Goal: Task Accomplishment & Management: Use online tool/utility

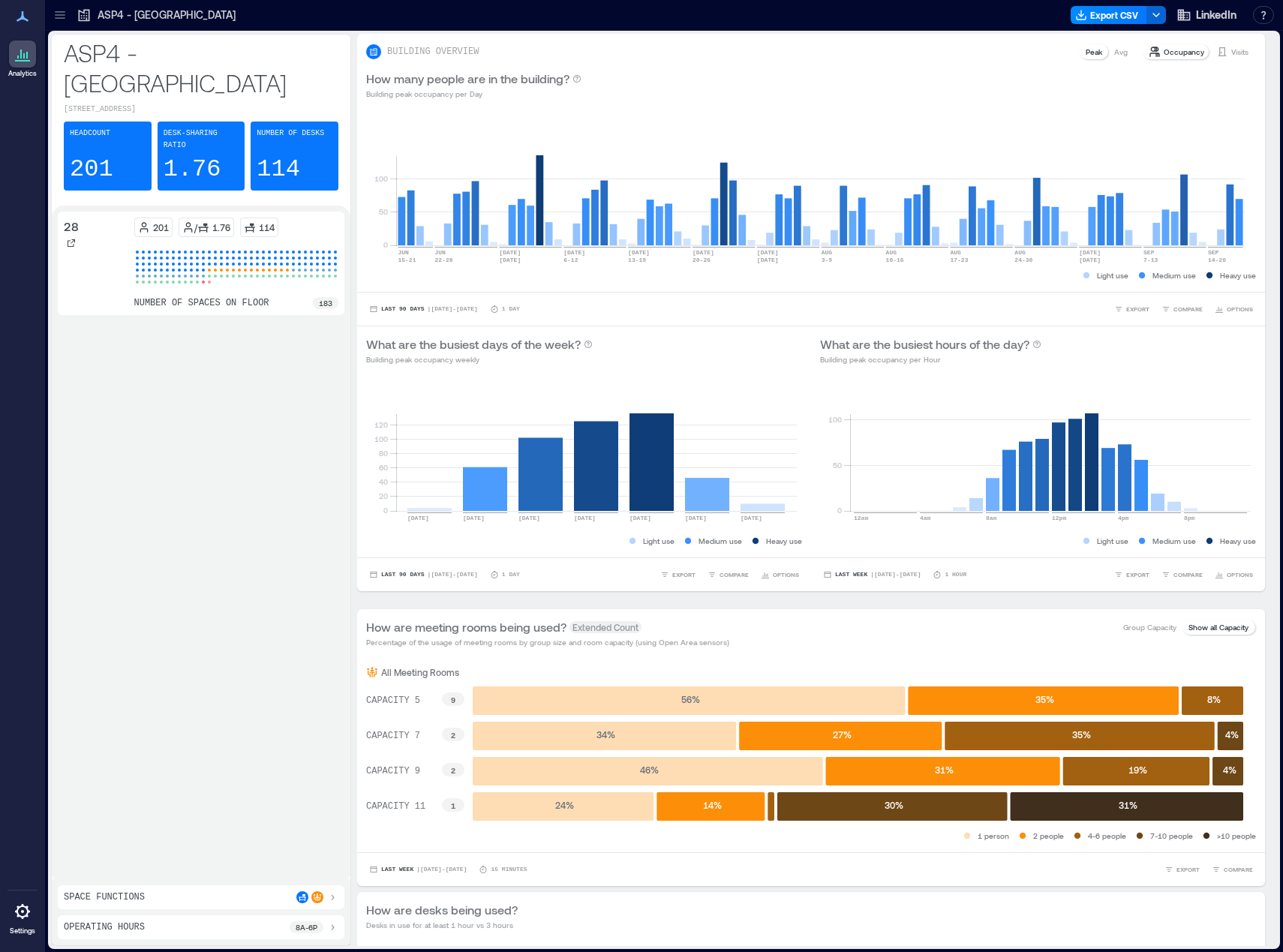
click at [61, 15] on icon at bounding box center [59, 15] width 15 height 15
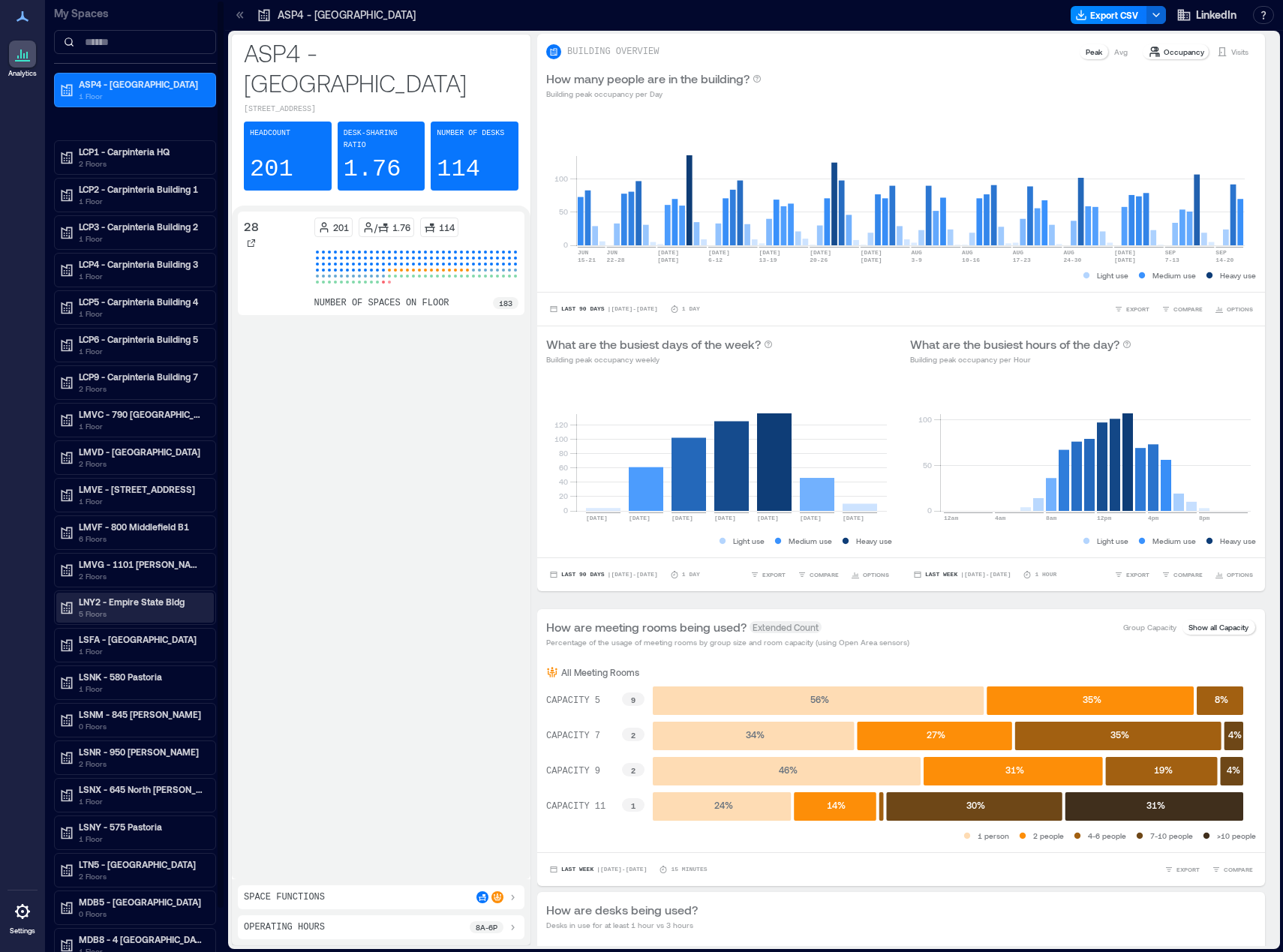
click at [132, 608] on p "5 Floors" at bounding box center [141, 614] width 126 height 12
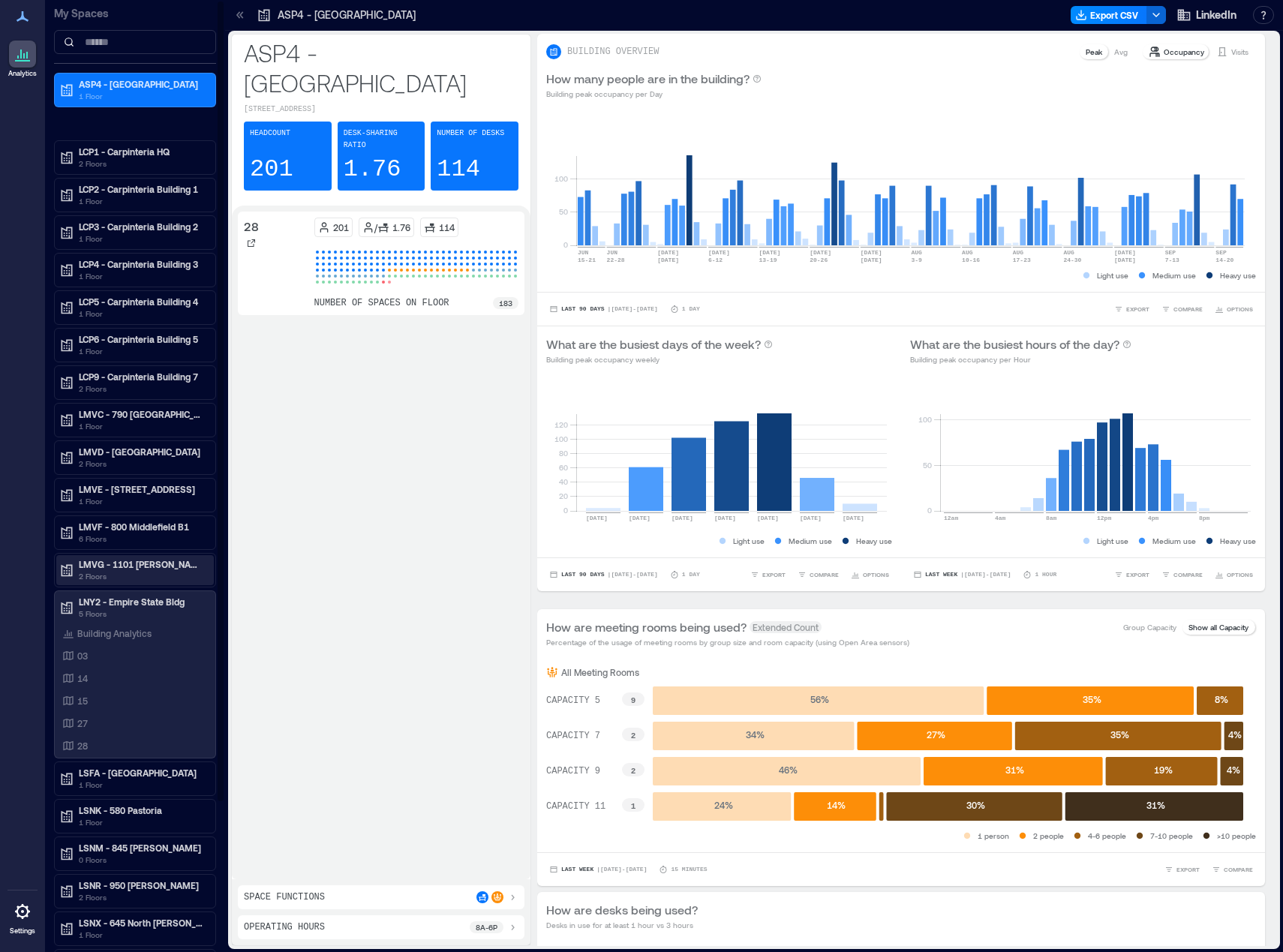
click at [142, 569] on p "LMVG - 1101 [PERSON_NAME] B7" at bounding box center [141, 564] width 126 height 12
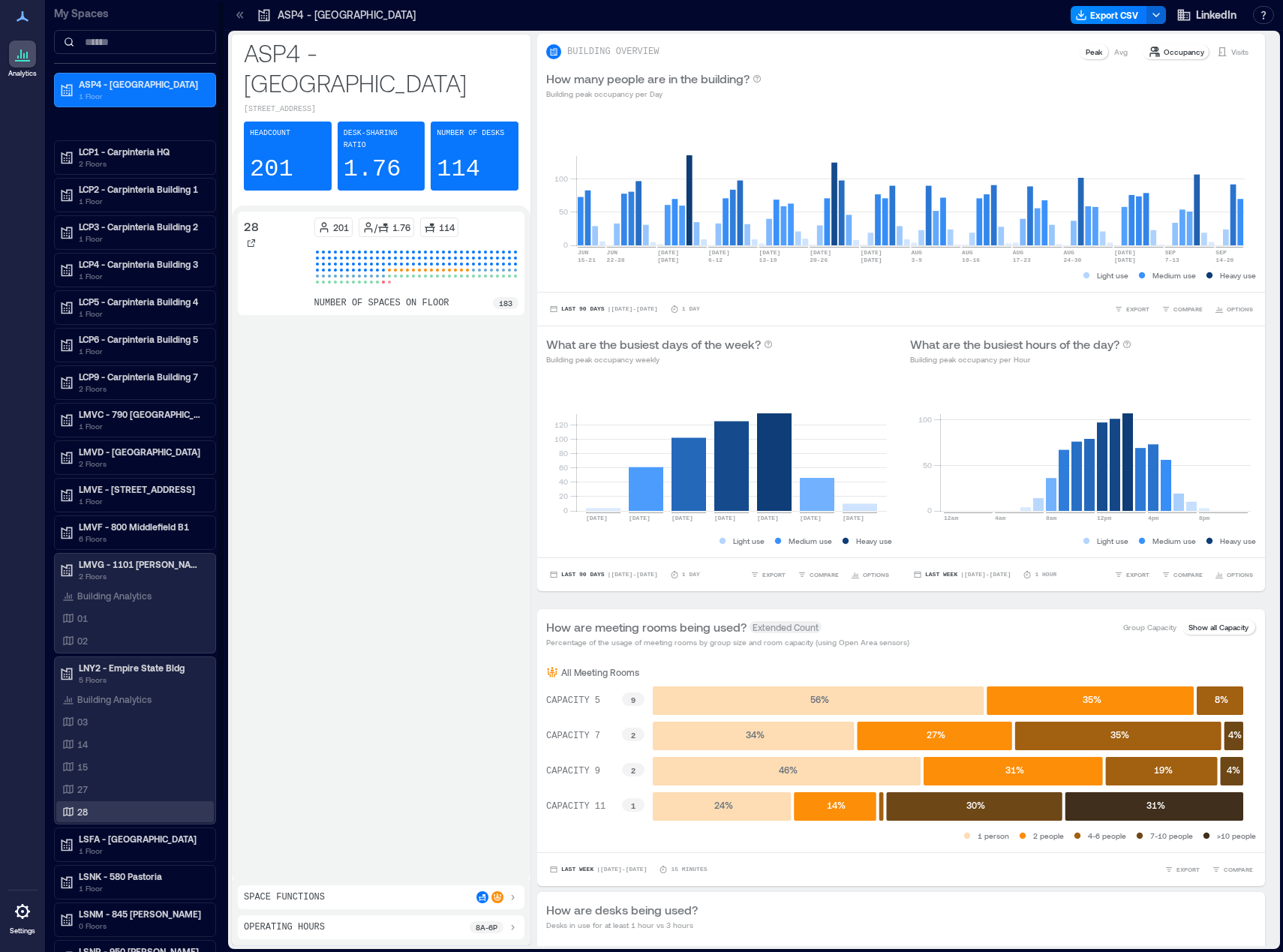
click at [85, 808] on p "28" at bounding box center [83, 811] width 11 height 12
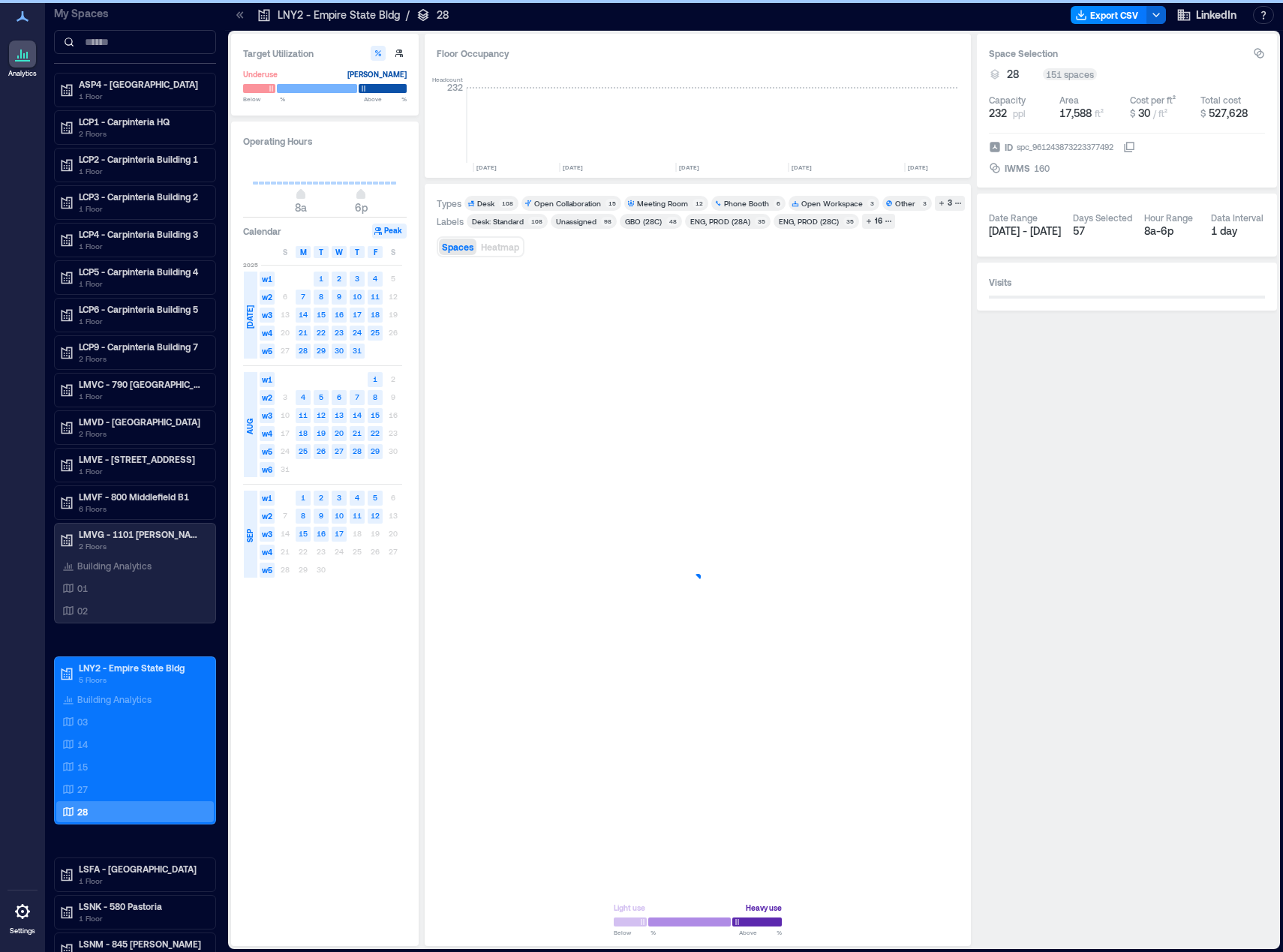
scroll to position [0, 2527]
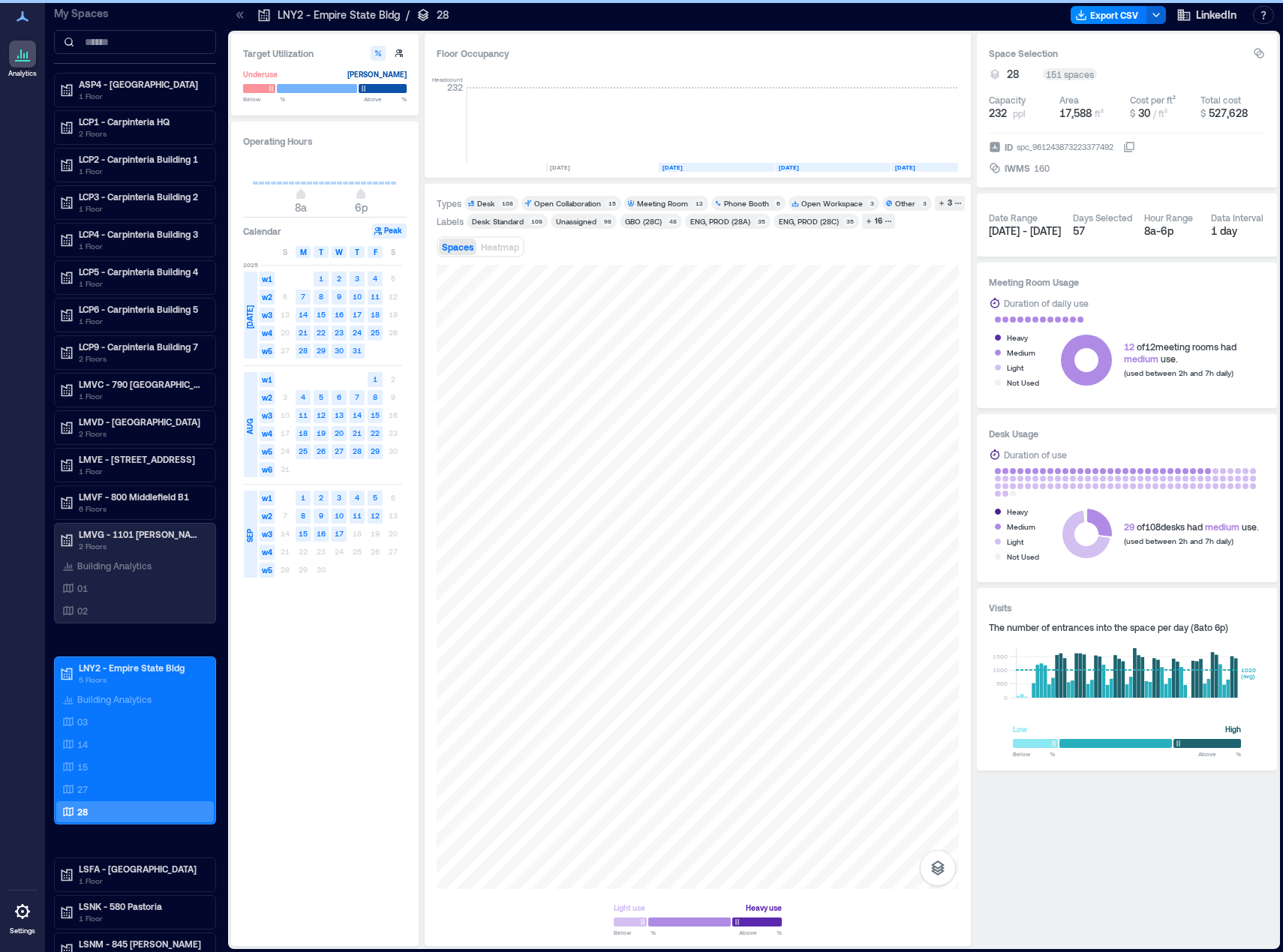
click at [25, 916] on icon at bounding box center [22, 911] width 15 height 15
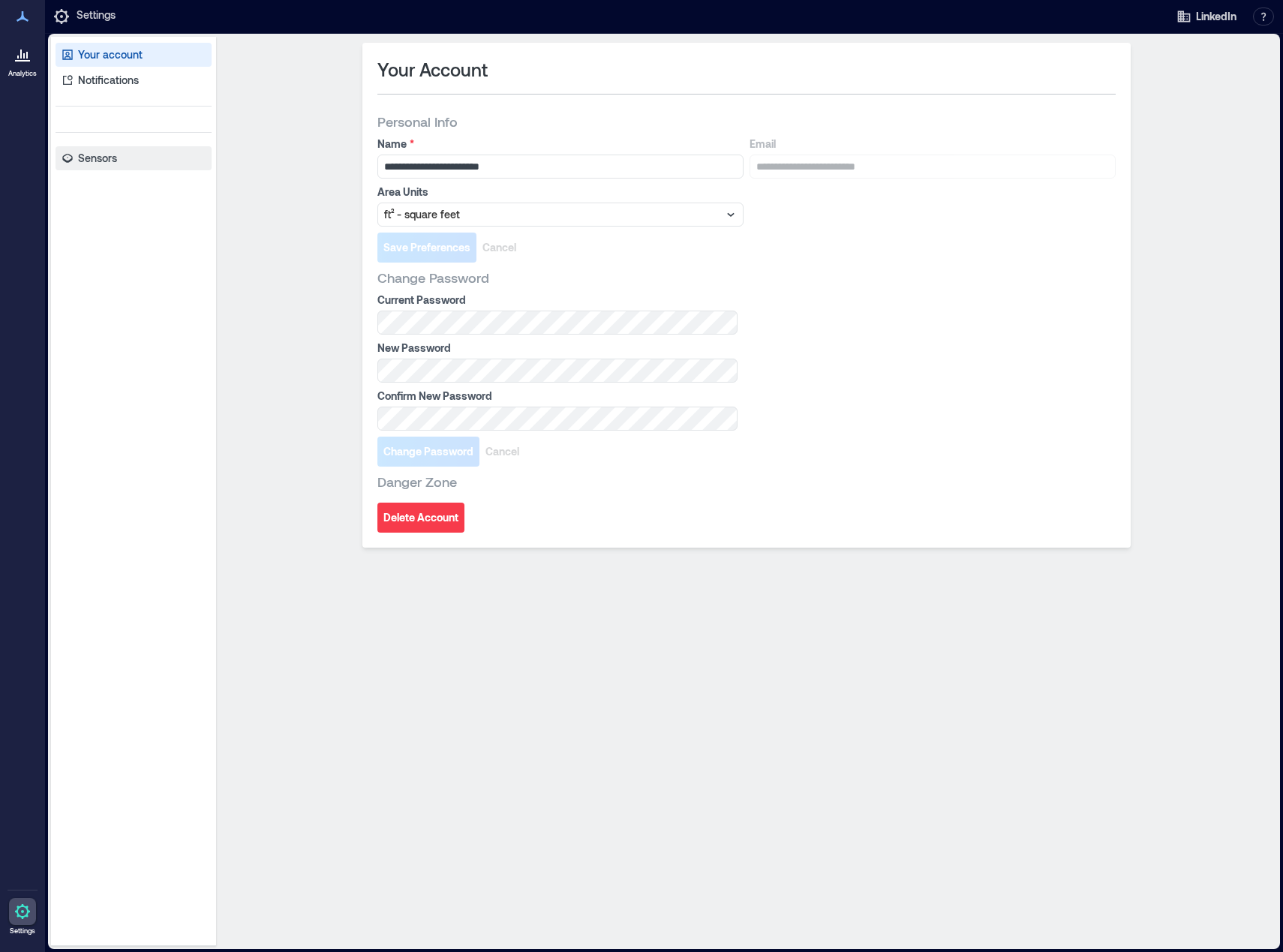
click at [120, 161] on link "Sensors" at bounding box center [134, 158] width 156 height 24
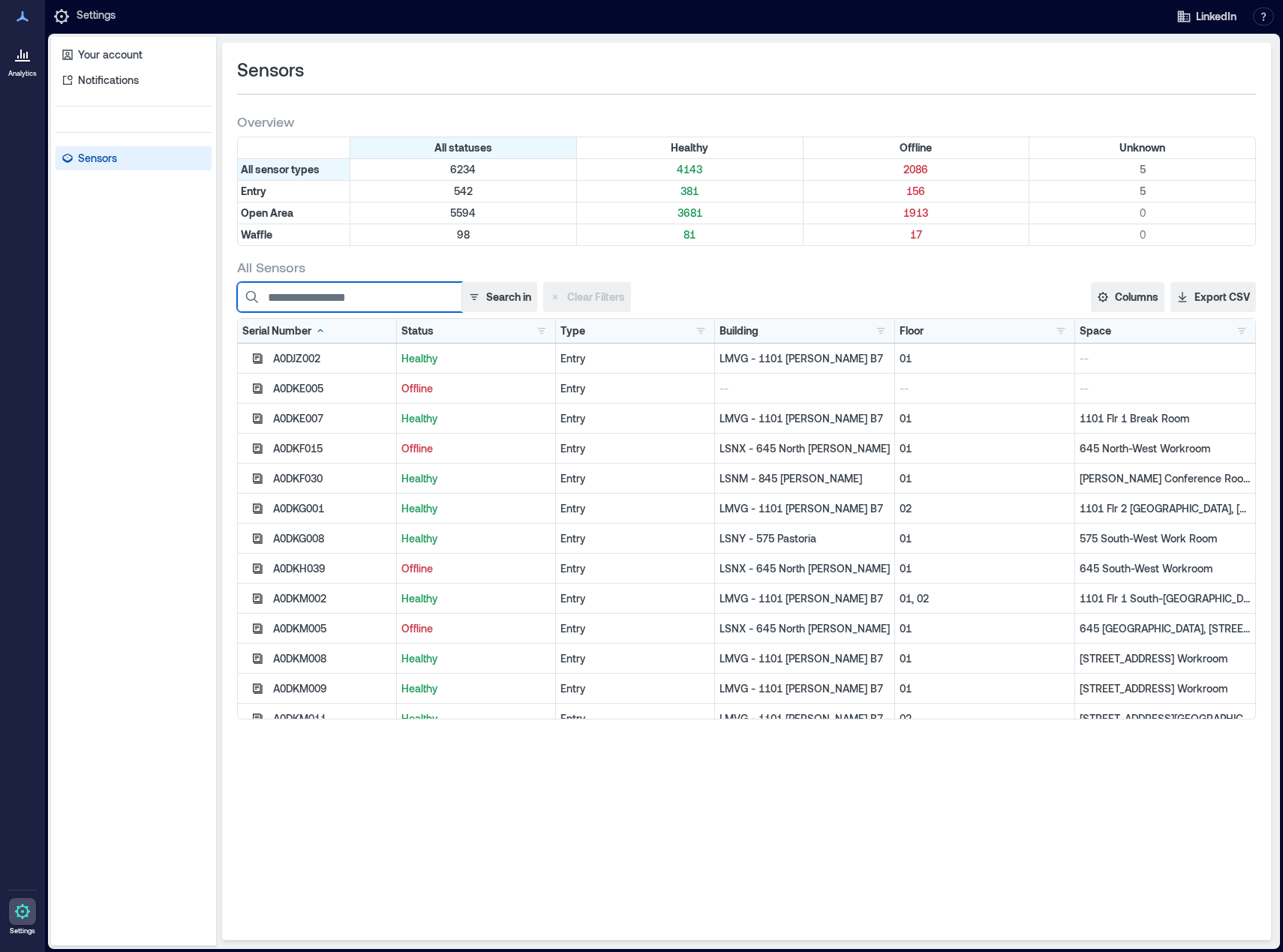
click at [345, 298] on input at bounding box center [349, 296] width 225 height 30
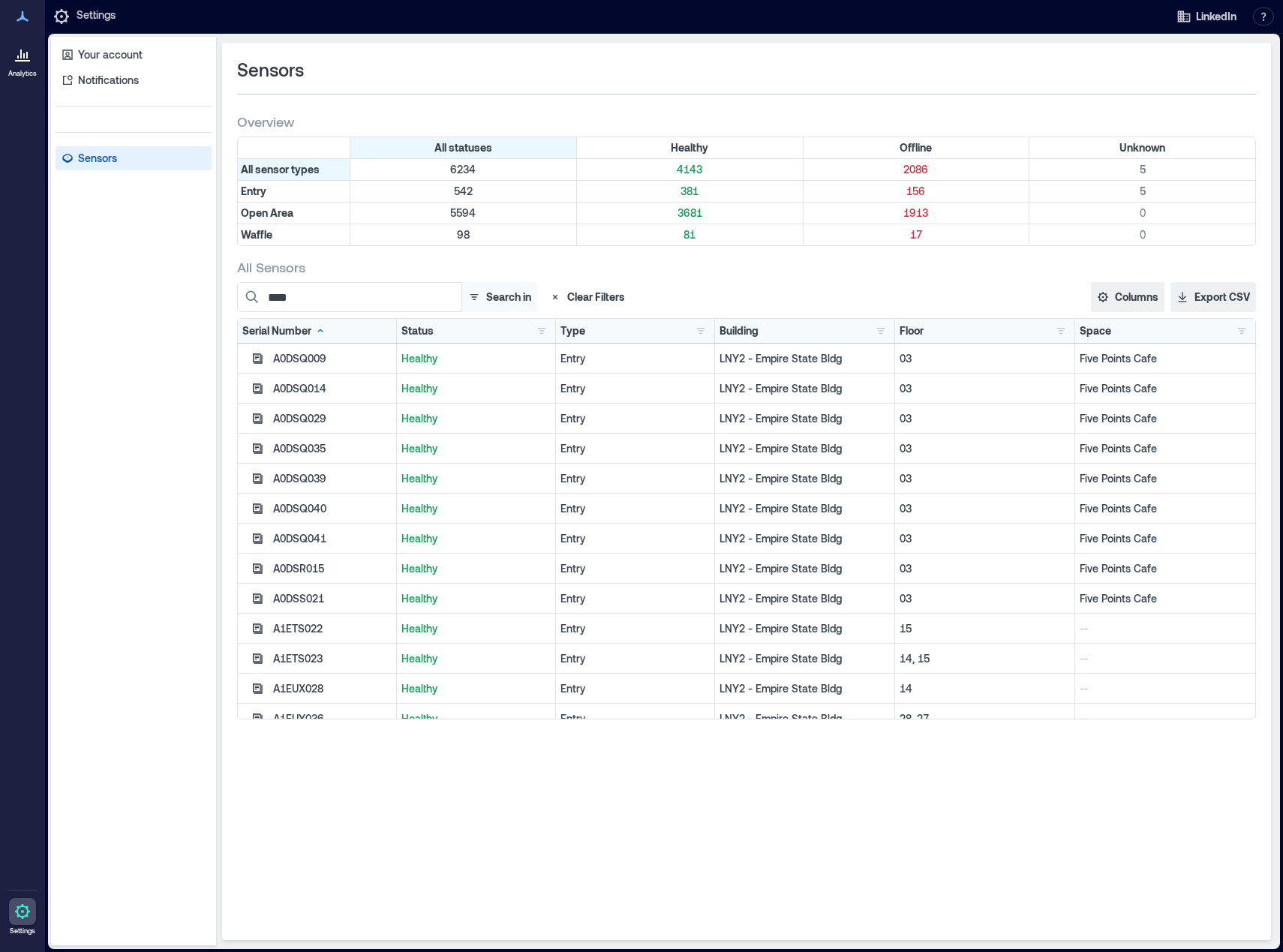
click at [518, 300] on button "Search in" at bounding box center [499, 296] width 76 height 30
click at [444, 334] on button "Serial Number" at bounding box center [481, 334] width 104 height 24
click at [718, 276] on div "All Sensors" at bounding box center [746, 266] width 1019 height 18
drag, startPoint x: 293, startPoint y: 297, endPoint x: 246, endPoint y: 297, distance: 47.0
click at [246, 297] on input "****" at bounding box center [349, 296] width 225 height 30
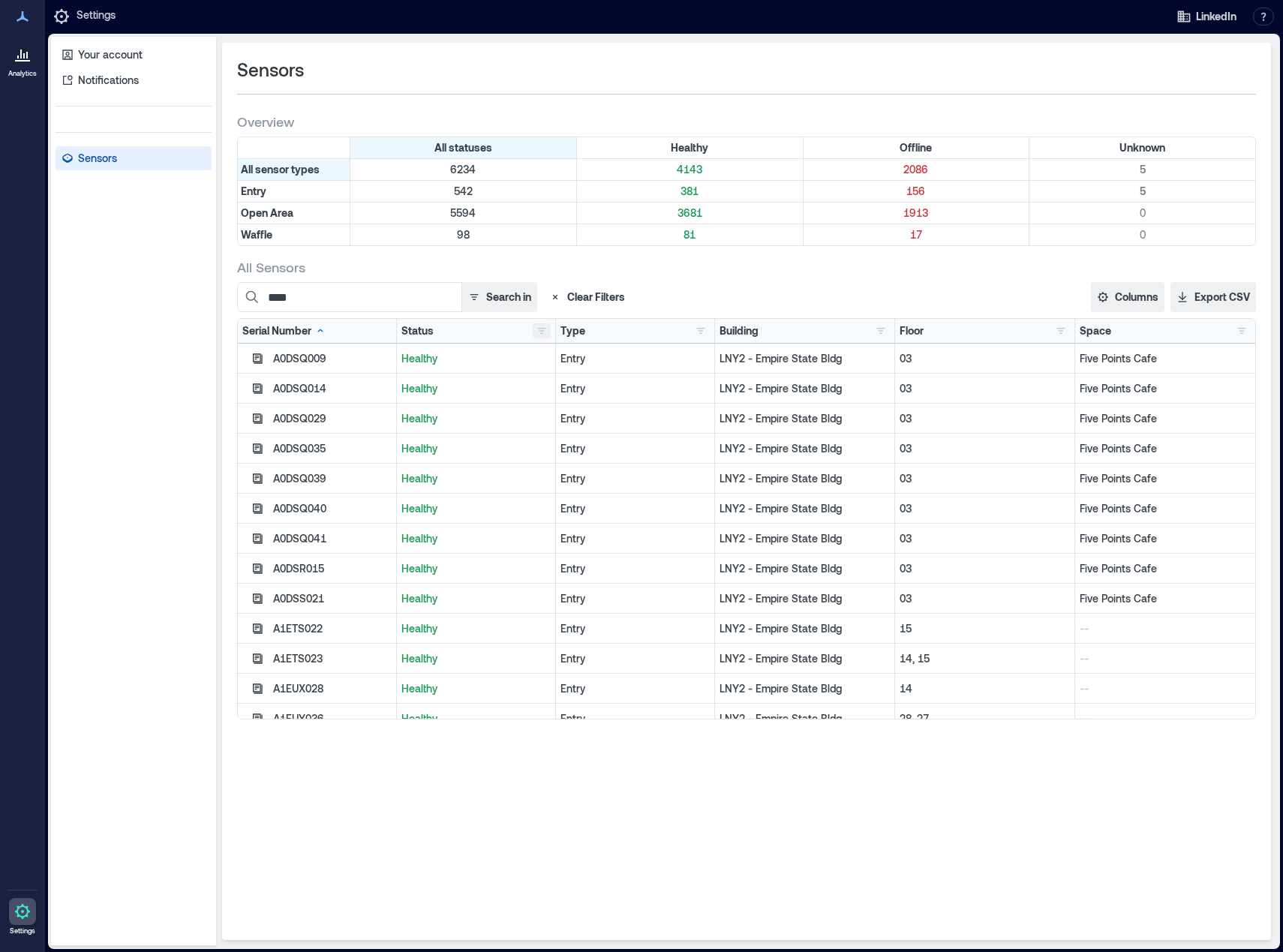
click at [542, 330] on button "button" at bounding box center [541, 330] width 18 height 15
click at [545, 391] on div "Offline 2086" at bounding box center [593, 385] width 106 height 15
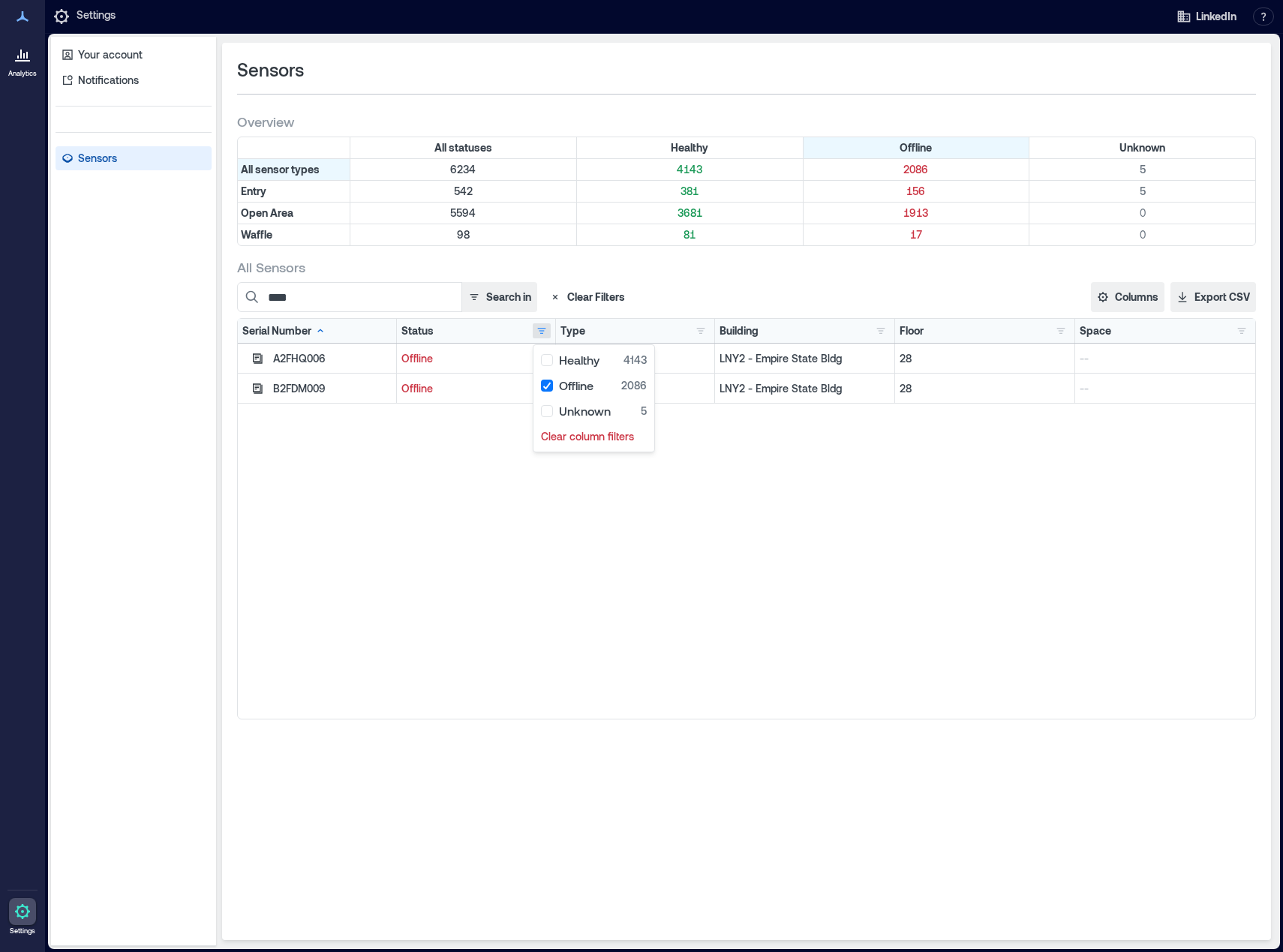
click at [482, 564] on div "A2FHQ006 Offline Open Area LNY2 - [GEOGRAPHIC_DATA] 28 -- B2FDM009 Offline Open…" at bounding box center [746, 531] width 1017 height 375
drag, startPoint x: 333, startPoint y: 296, endPoint x: 241, endPoint y: 290, distance: 92.2
click at [241, 290] on input "****" at bounding box center [349, 296] width 225 height 30
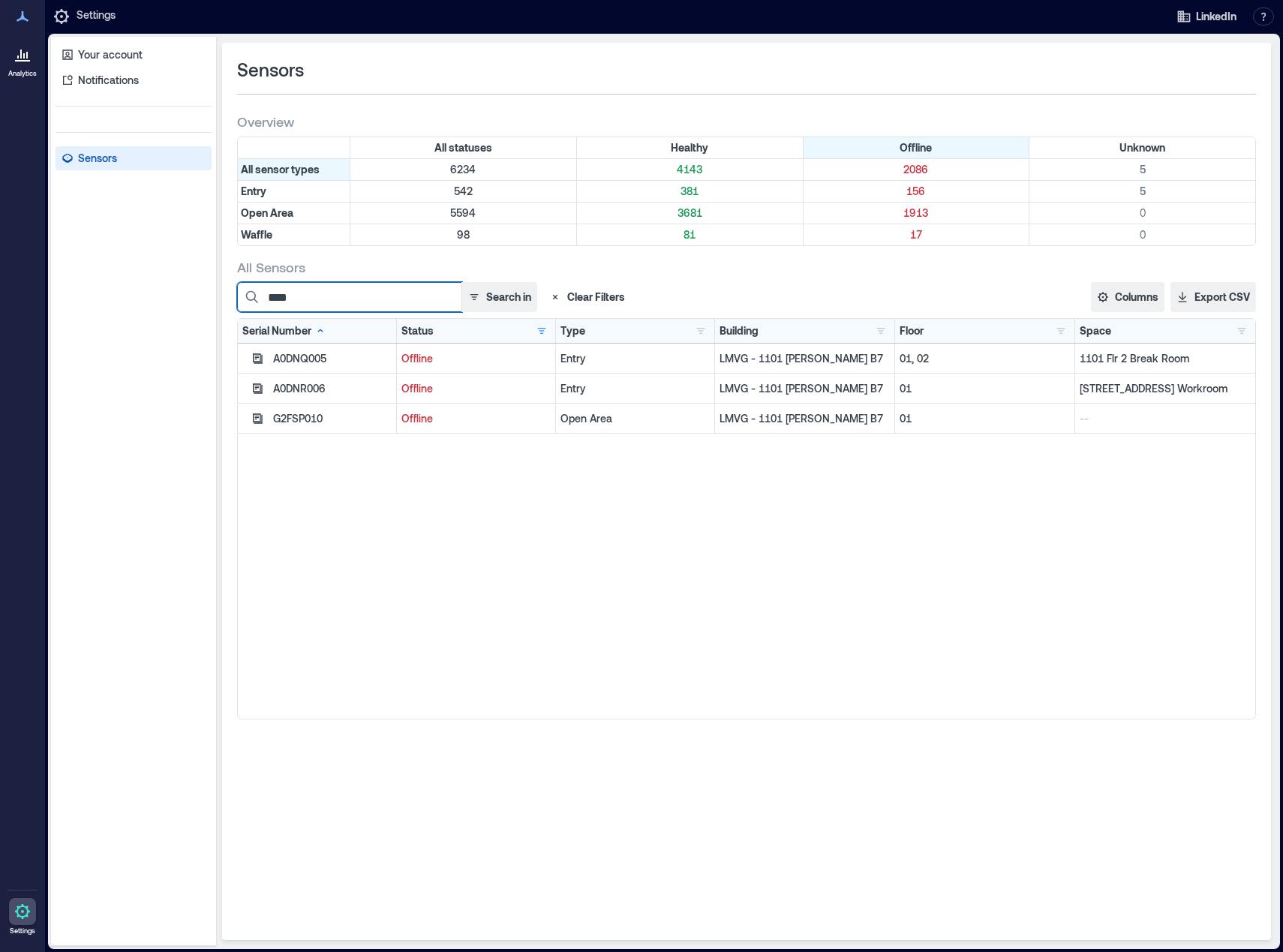
type input "****"
click at [584, 536] on div "A0DNQ005 Offline Entry LMVG - 1101 [PERSON_NAME] B7 01, 02 1101 Flr 2 Break Roo…" at bounding box center [746, 531] width 1017 height 375
